Goal: Understand process/instructions

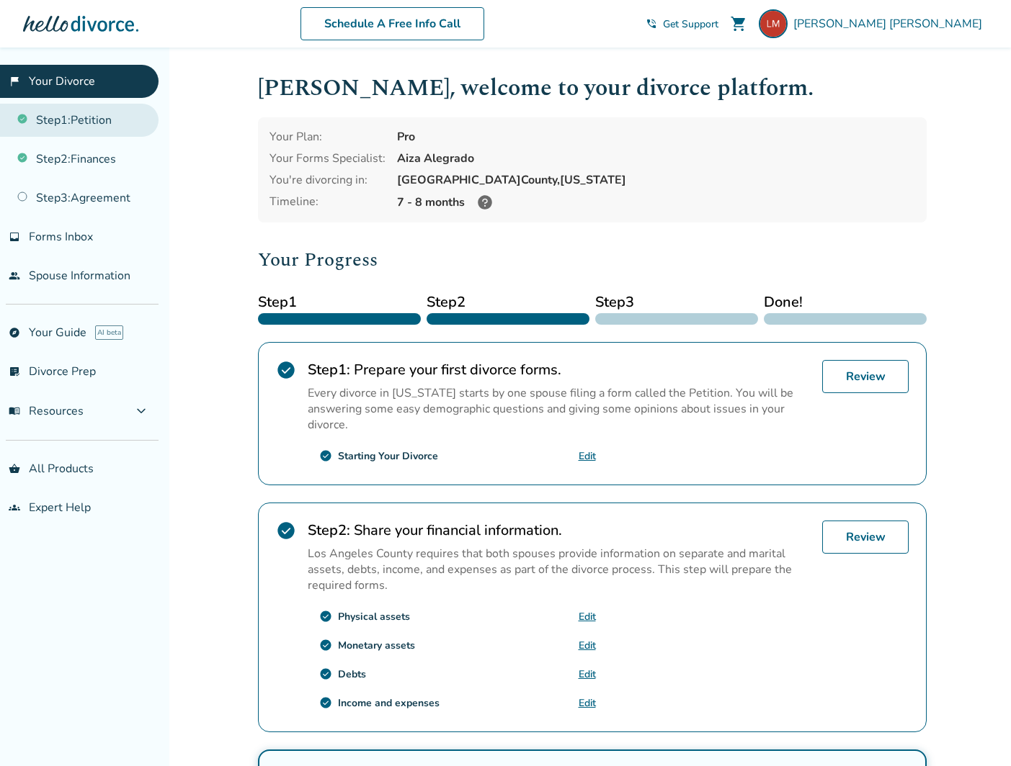
click at [55, 124] on link "Step 1 : Petition" at bounding box center [79, 120] width 158 height 33
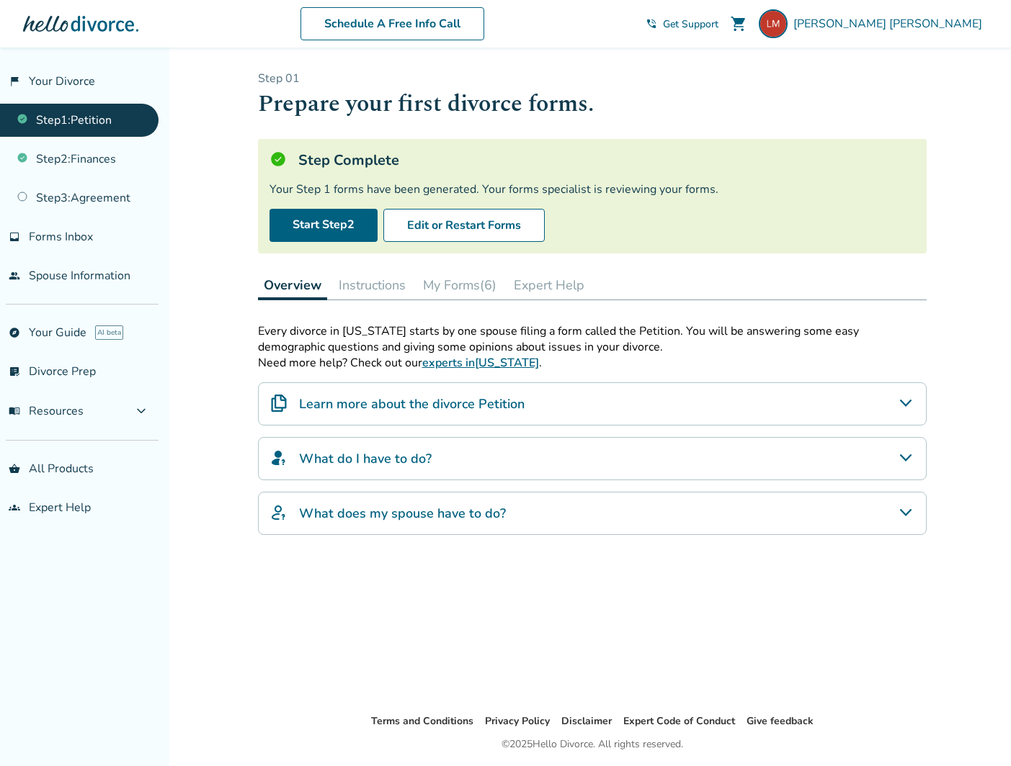
click at [387, 287] on button "Instructions" at bounding box center [372, 285] width 79 height 29
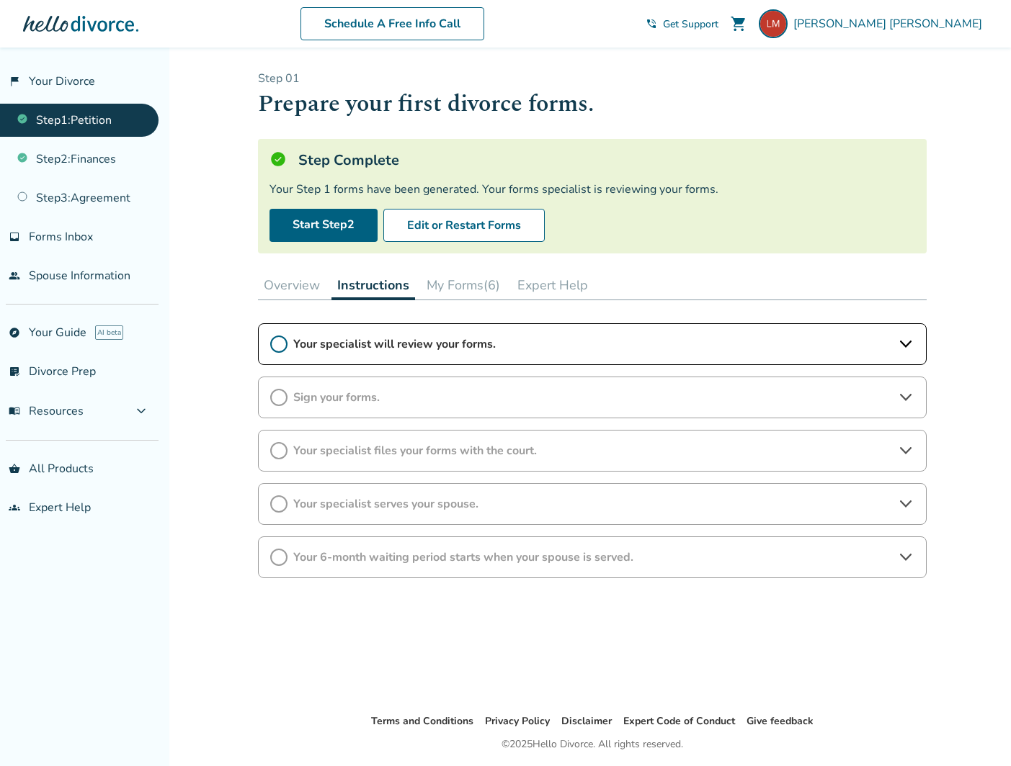
click at [387, 333] on div "Your specialist will review your forms." at bounding box center [592, 344] width 668 height 42
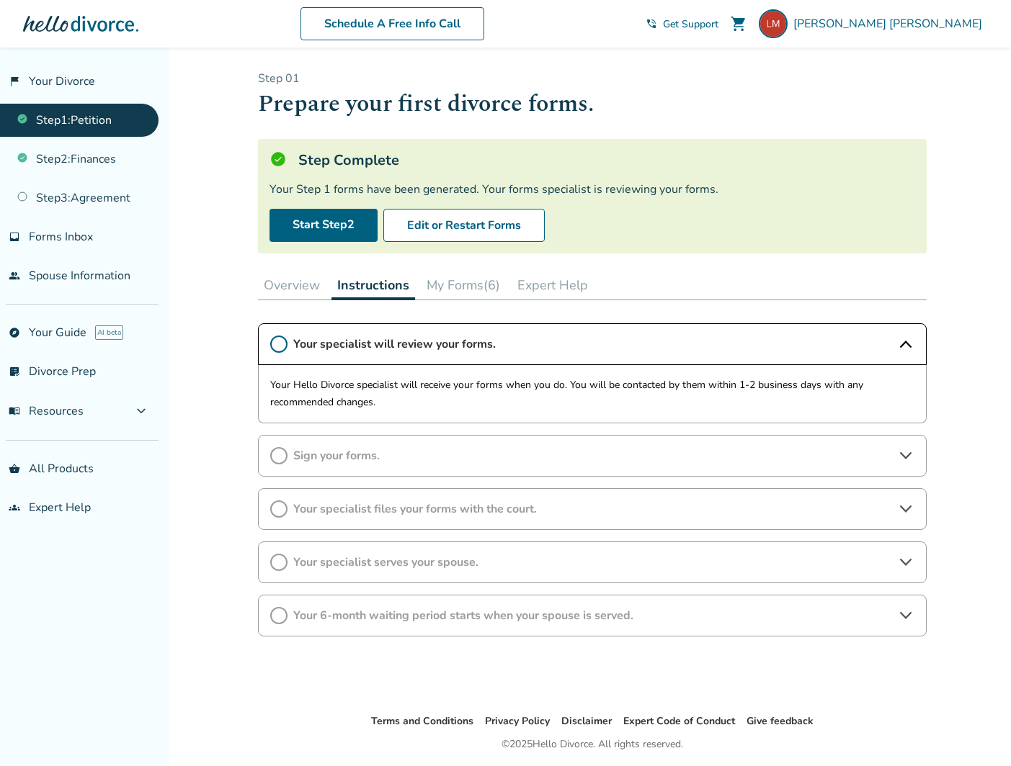
click at [283, 455] on icon at bounding box center [278, 455] width 17 height 17
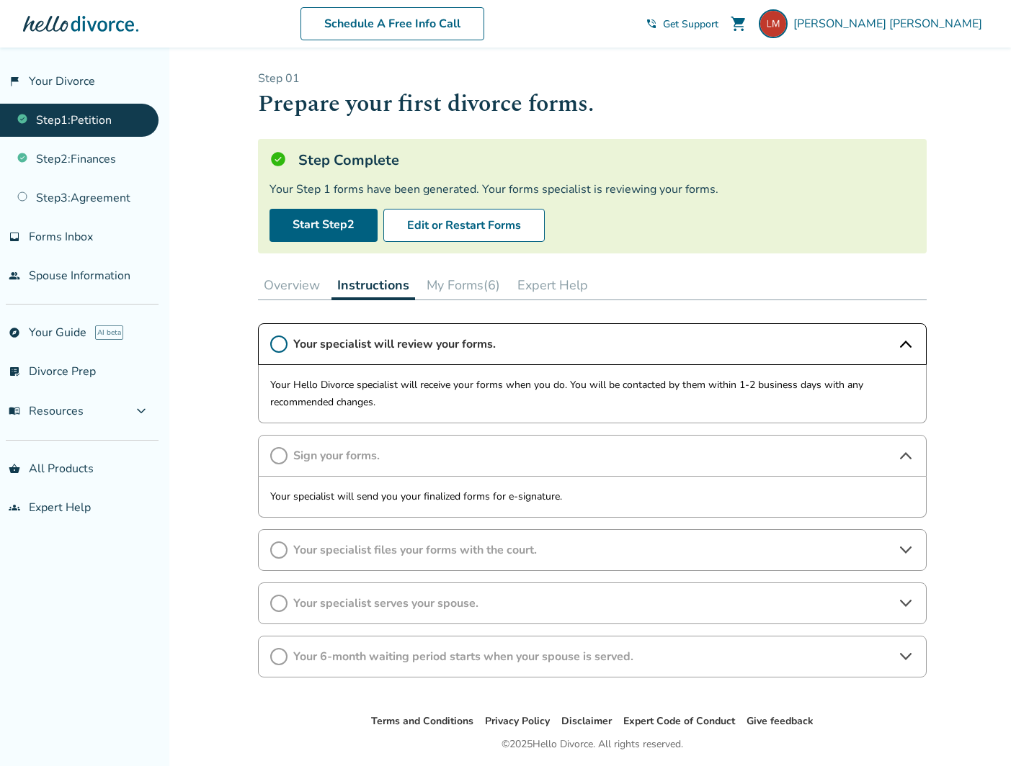
click at [104, 115] on link "Step 1 : Petition" at bounding box center [79, 120] width 158 height 33
